Goal: Find contact information: Find contact information

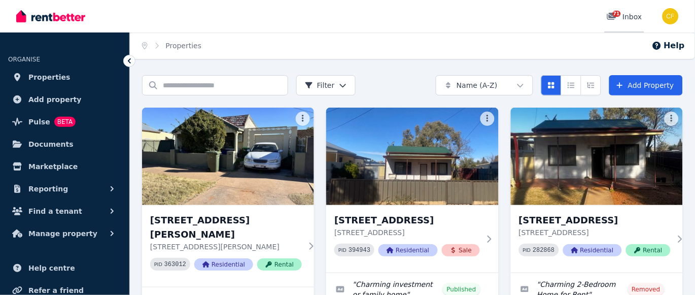
click at [619, 16] on span "71" at bounding box center [617, 14] width 8 height 6
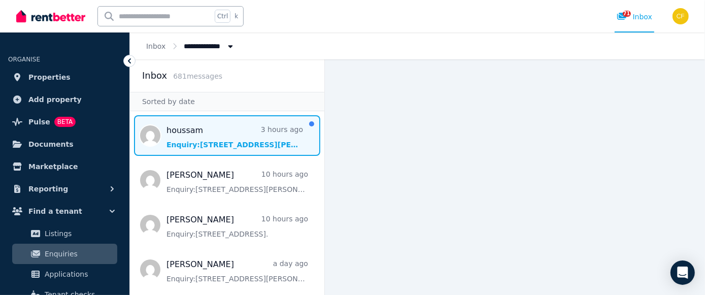
click at [201, 148] on span "Message list" at bounding box center [227, 135] width 194 height 41
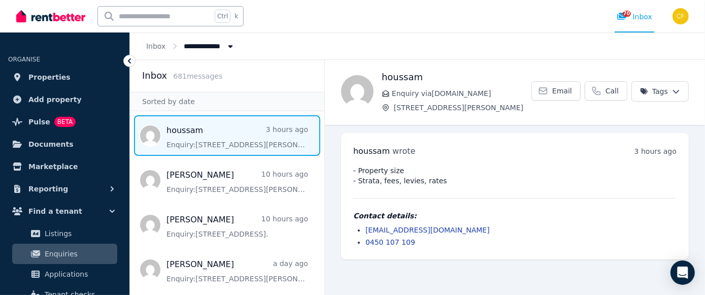
click at [694, 212] on ul "[PERSON_NAME] wrote 3 hours ago 11:29 am [DATE][DATE] - Property size - Strata,…" at bounding box center [515, 196] width 380 height 143
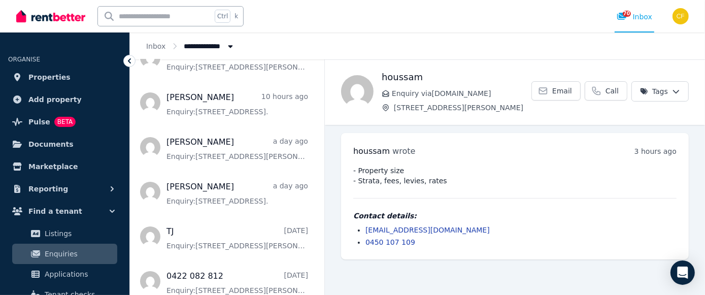
scroll to position [126, 0]
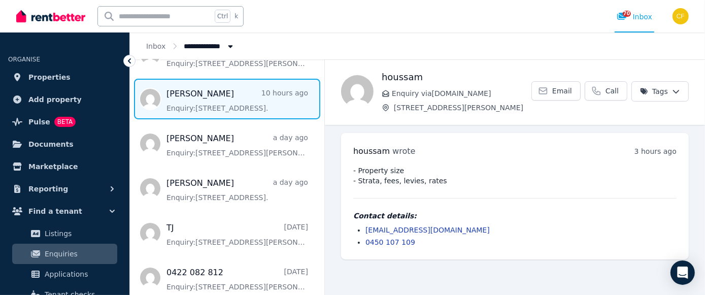
click at [250, 101] on span "Message list" at bounding box center [227, 99] width 194 height 41
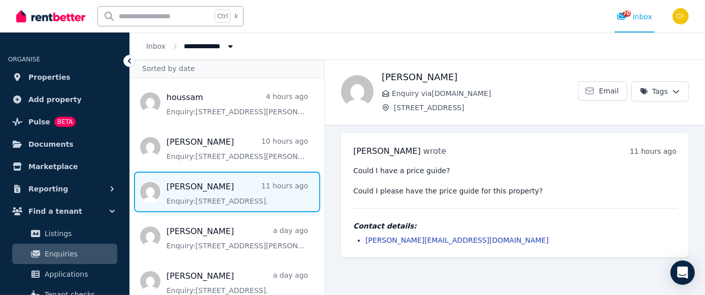
scroll to position [30, 0]
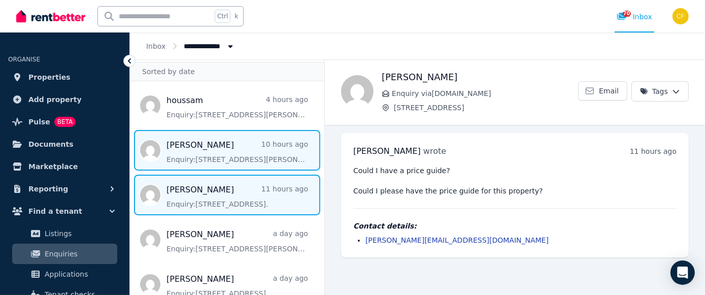
click at [243, 160] on span "Message list" at bounding box center [227, 150] width 194 height 41
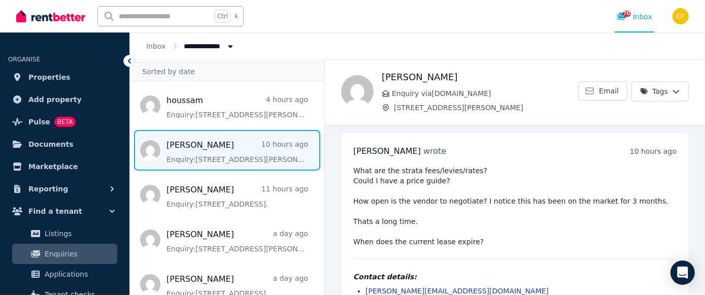
scroll to position [20, 0]
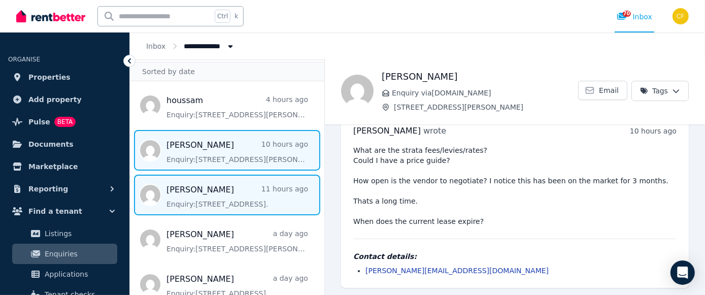
click at [241, 204] on span "Message list" at bounding box center [227, 195] width 194 height 41
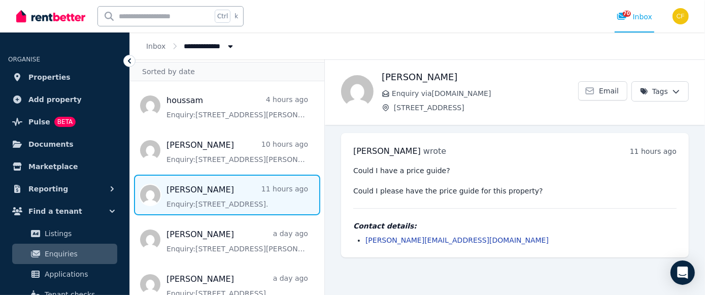
click at [409, 239] on link "[PERSON_NAME][EMAIL_ADDRESS][DOMAIN_NAME]" at bounding box center [456, 240] width 183 height 8
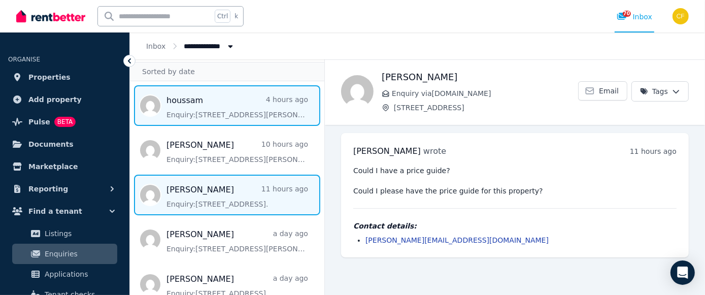
click at [185, 103] on span "Message list" at bounding box center [227, 105] width 194 height 41
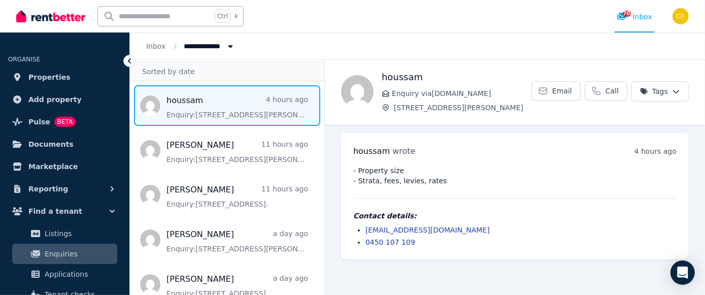
click at [399, 226] on link "[EMAIL_ADDRESS][DOMAIN_NAME]" at bounding box center [427, 230] width 124 height 8
